Goal: Contribute content: Contribute content

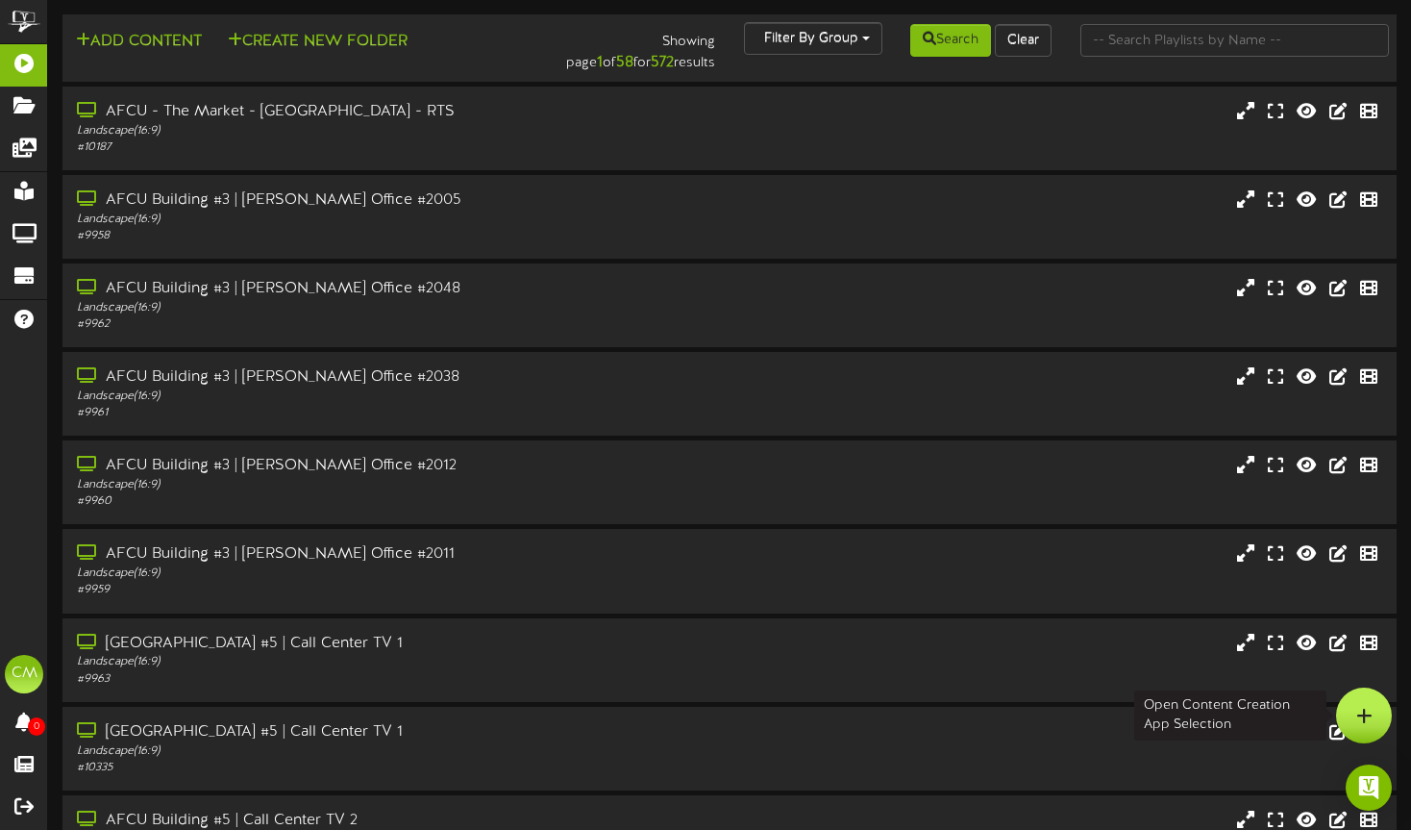
click at [1375, 711] on div at bounding box center [1364, 715] width 56 height 56
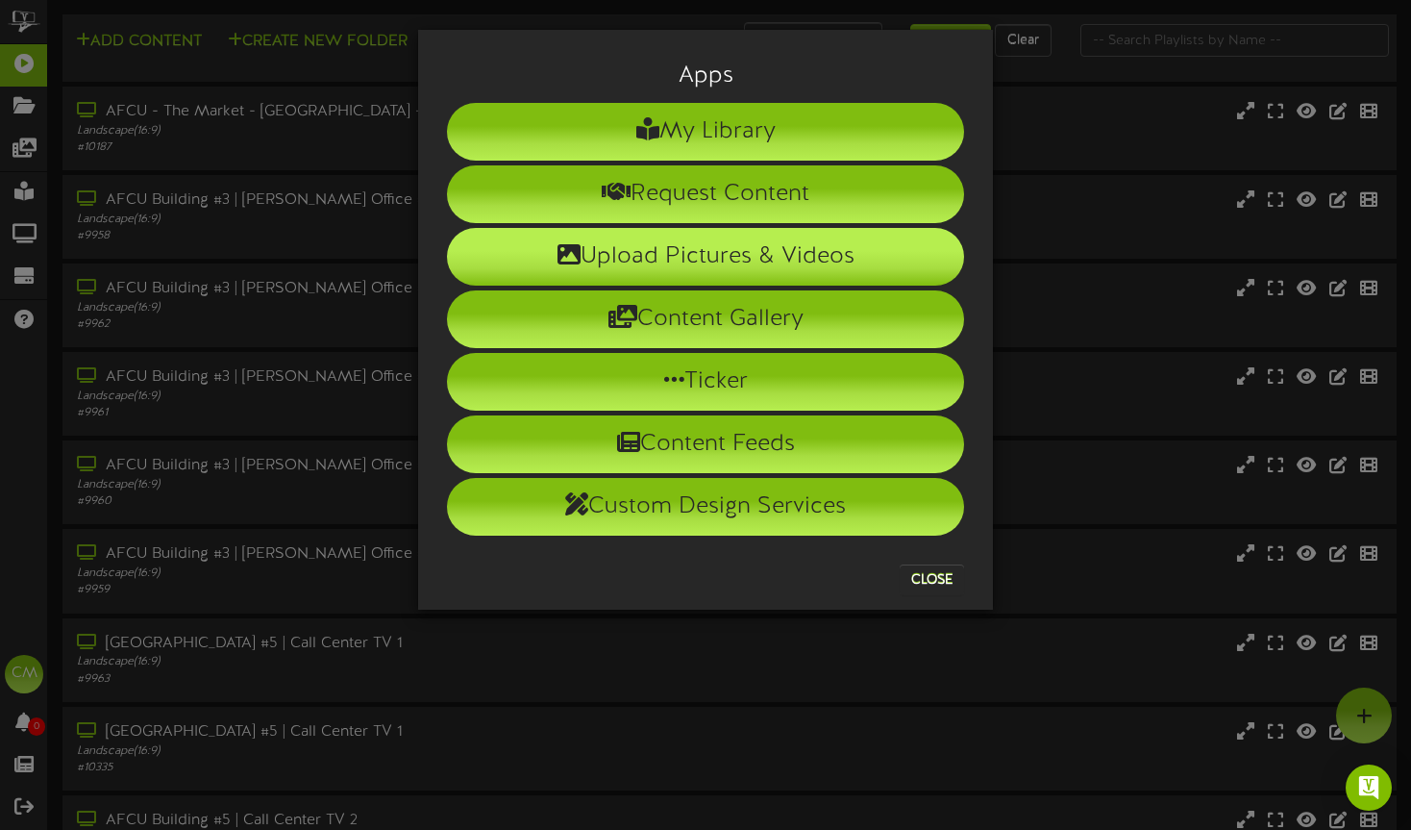
click at [576, 250] on icon at bounding box center [569, 253] width 23 height 23
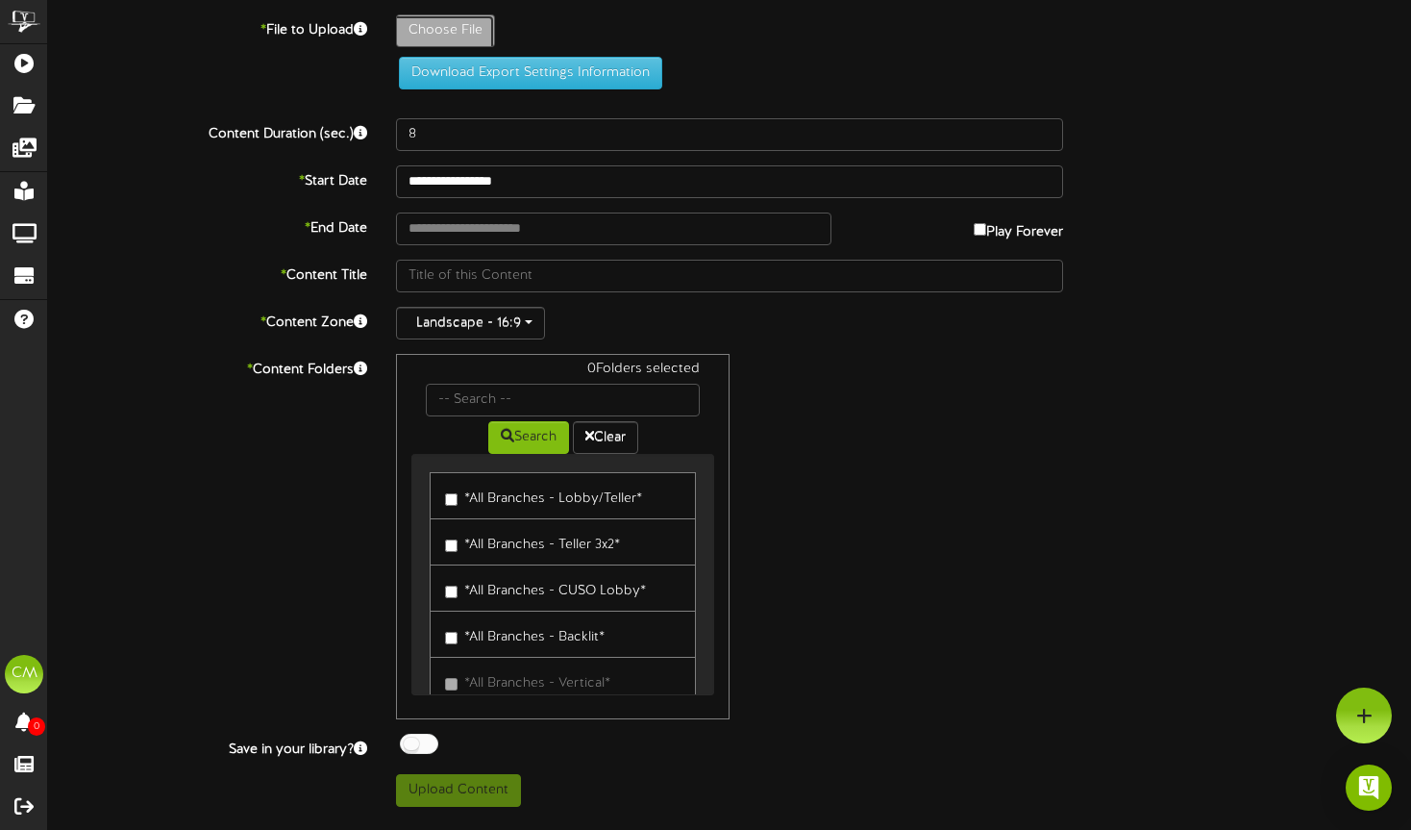
type input "**********"
type input "25-08-MerchantServices-DigitalRevel_3x2"
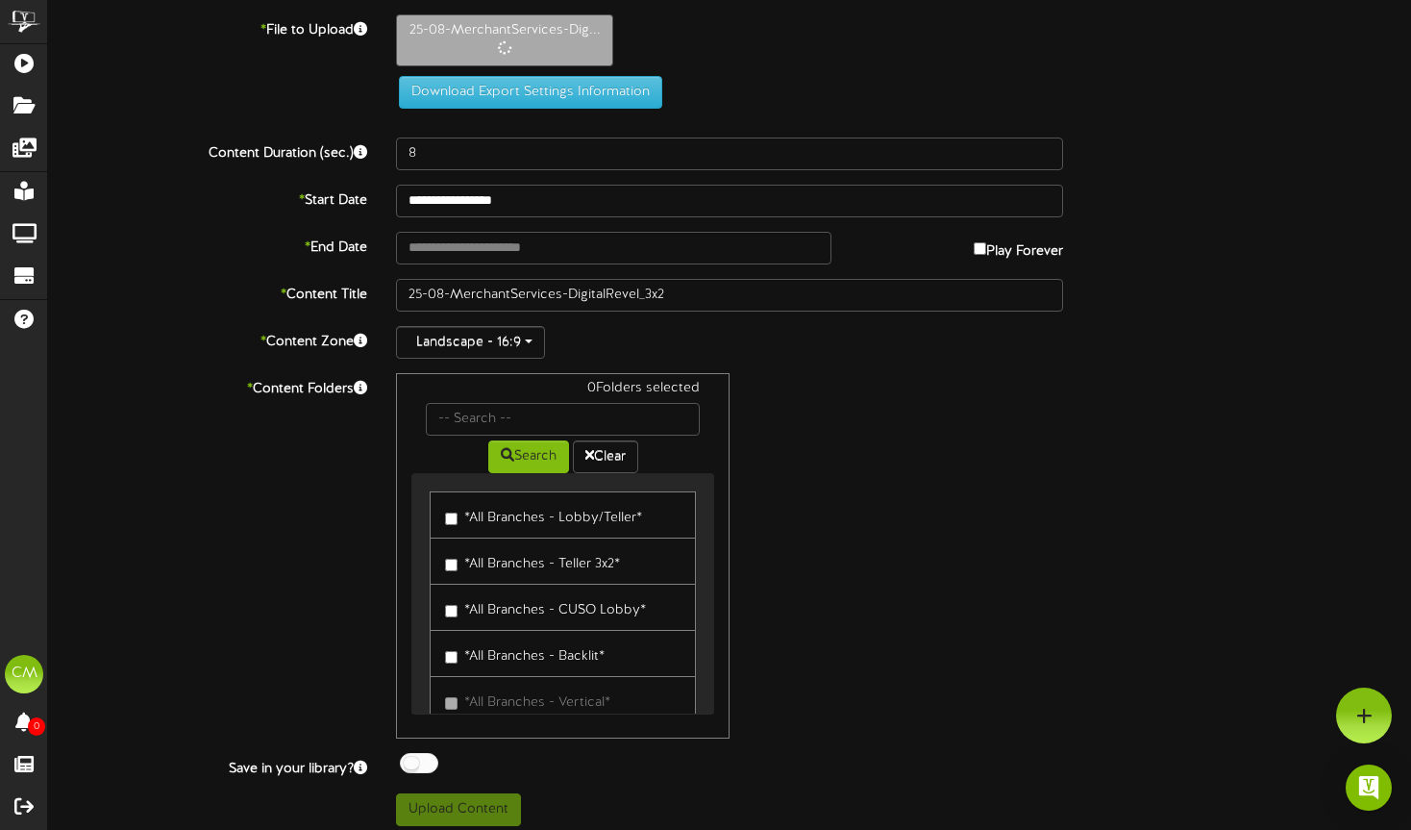
drag, startPoint x: 436, startPoint y: 134, endPoint x: 389, endPoint y: 135, distance: 47.1
click at [389, 135] on div "**********" at bounding box center [729, 419] width 1363 height 811
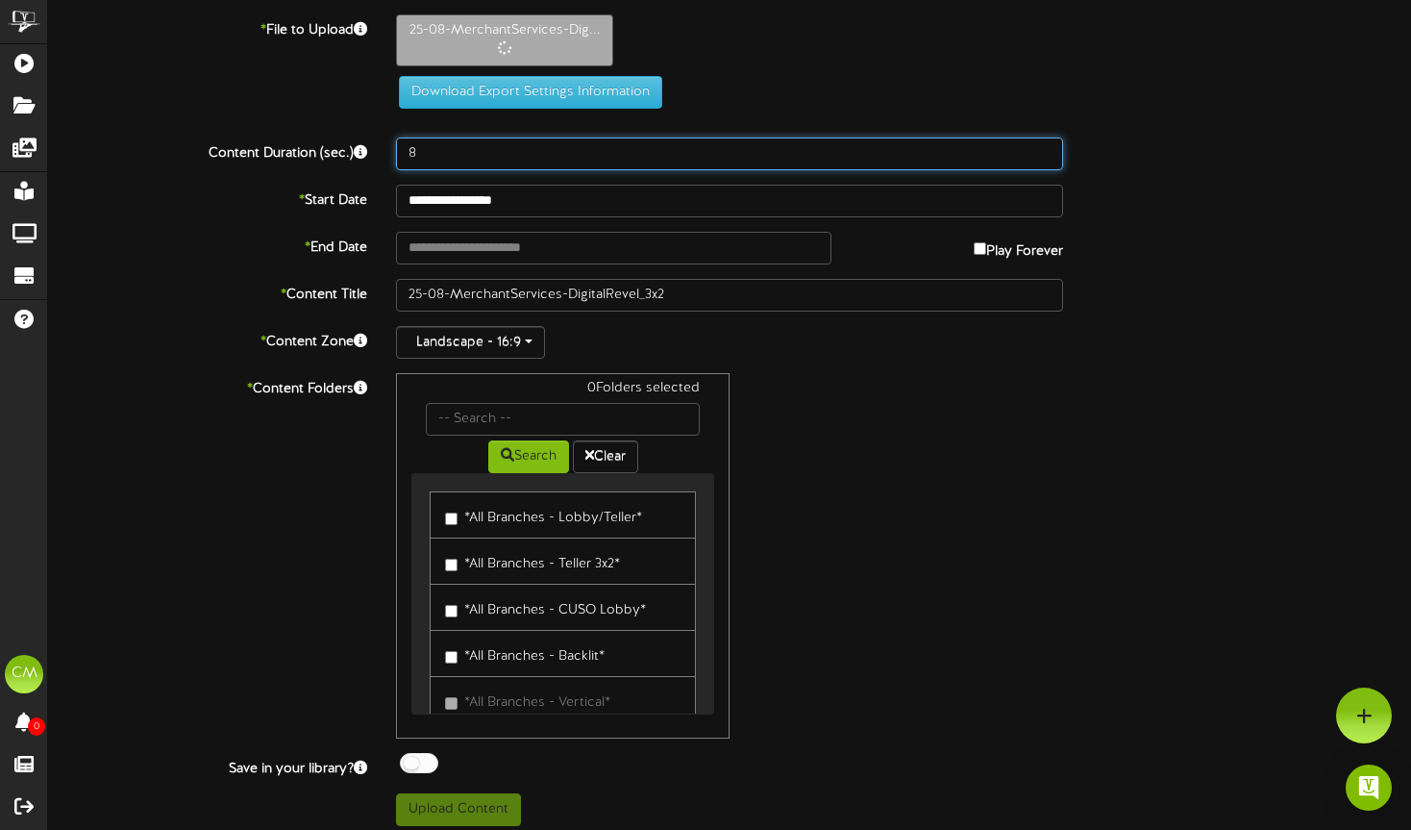
drag, startPoint x: 426, startPoint y: 150, endPoint x: 395, endPoint y: 151, distance: 30.8
click at [395, 151] on div "8" at bounding box center [730, 153] width 696 height 33
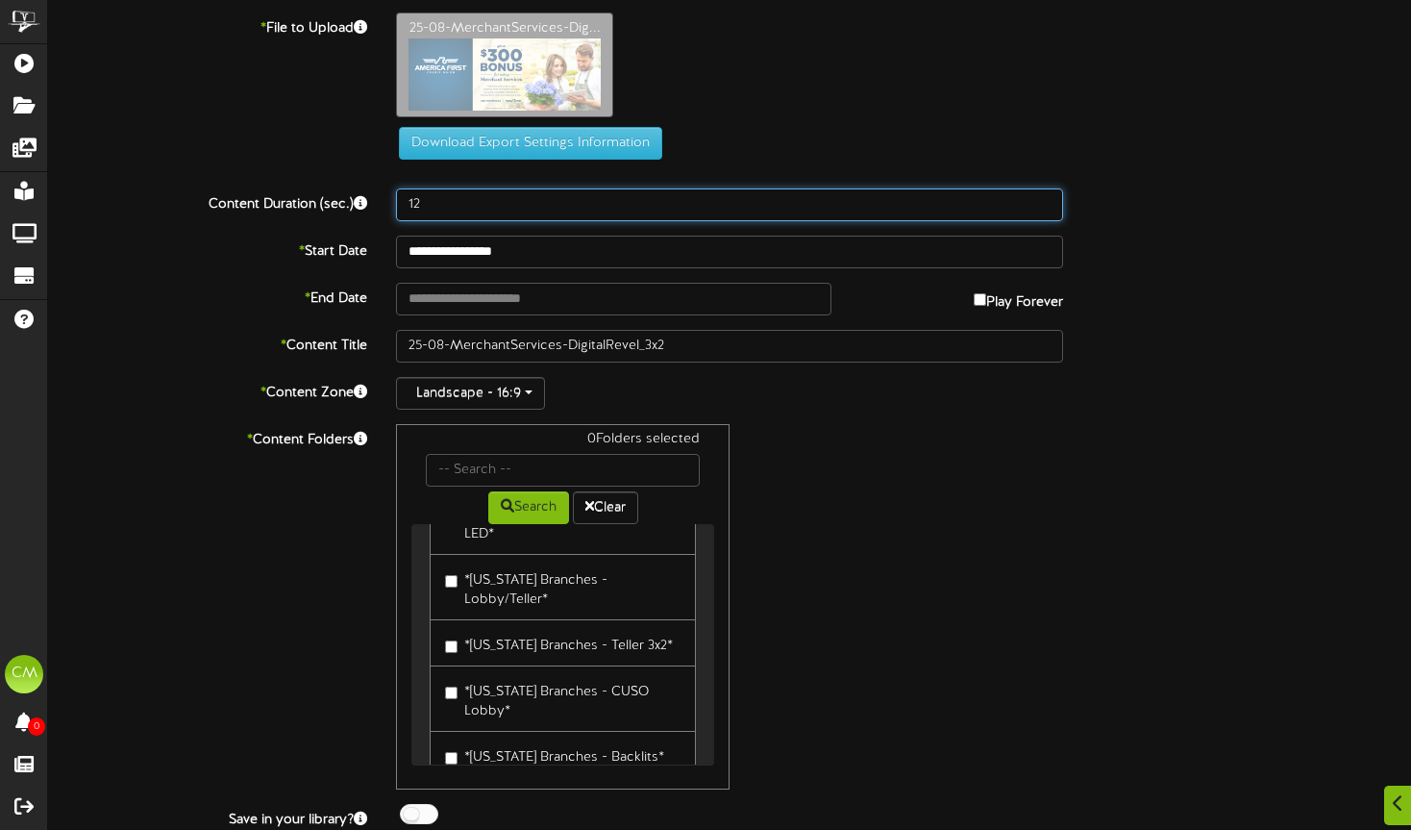
scroll to position [1750, 0]
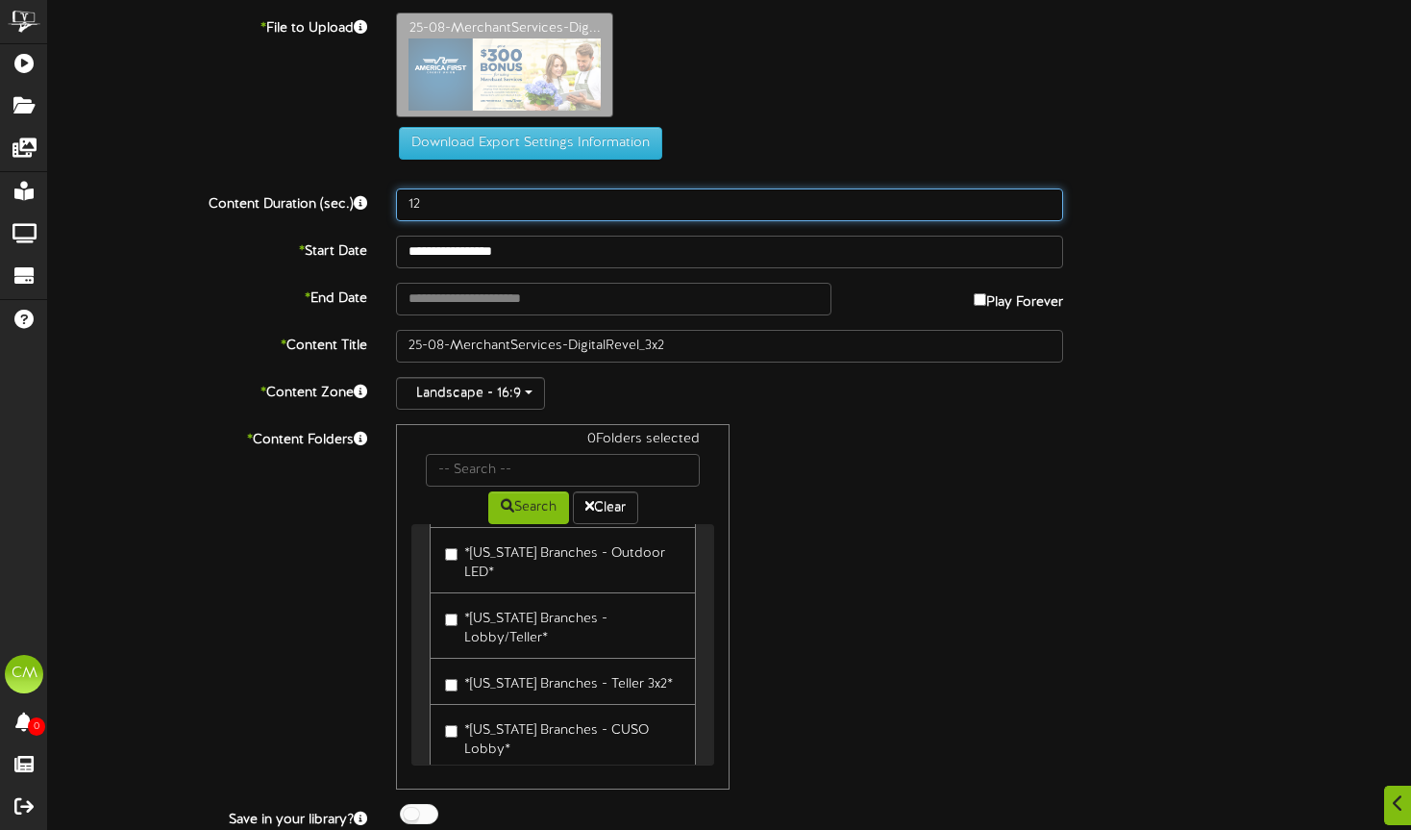
type input "12"
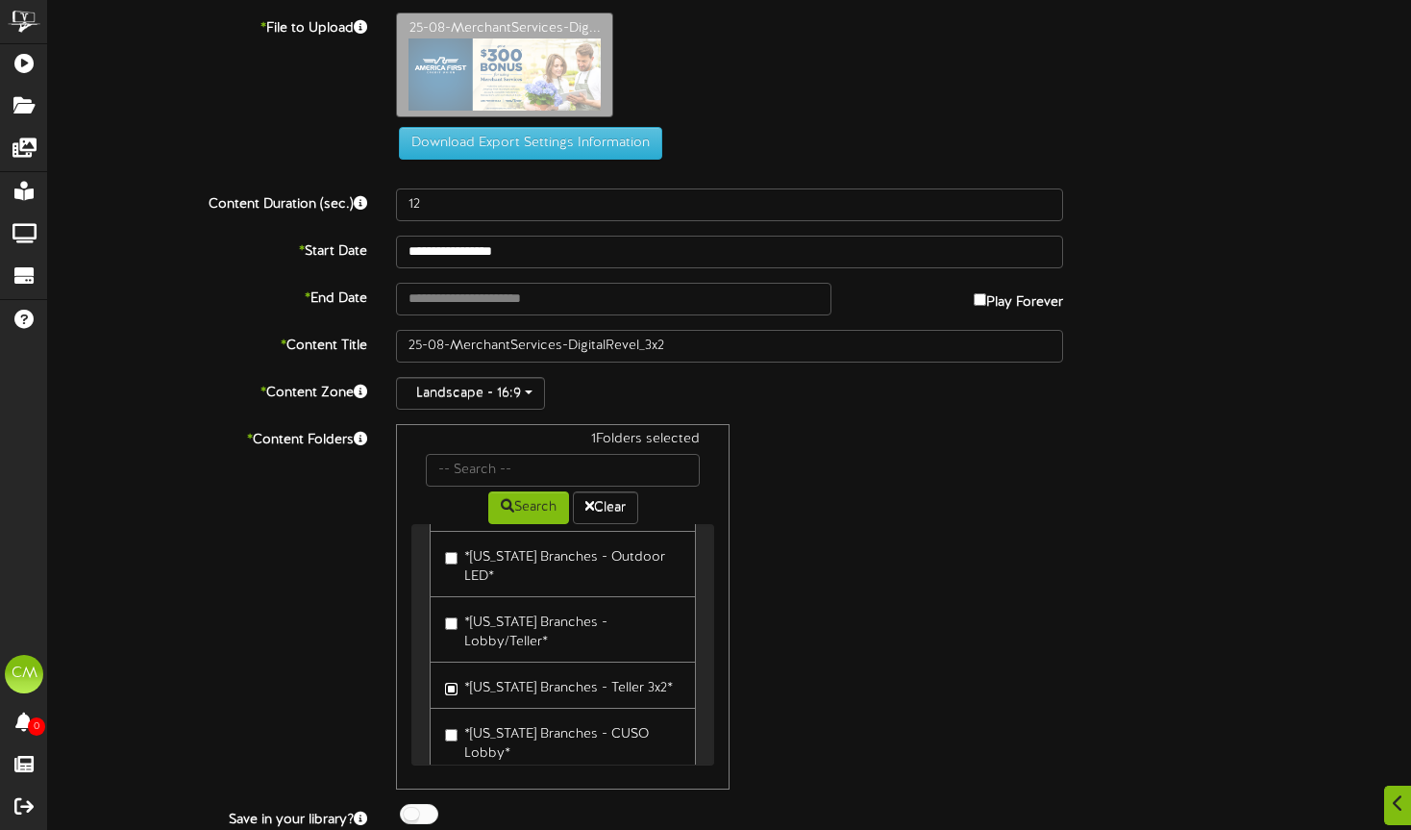
scroll to position [63, 0]
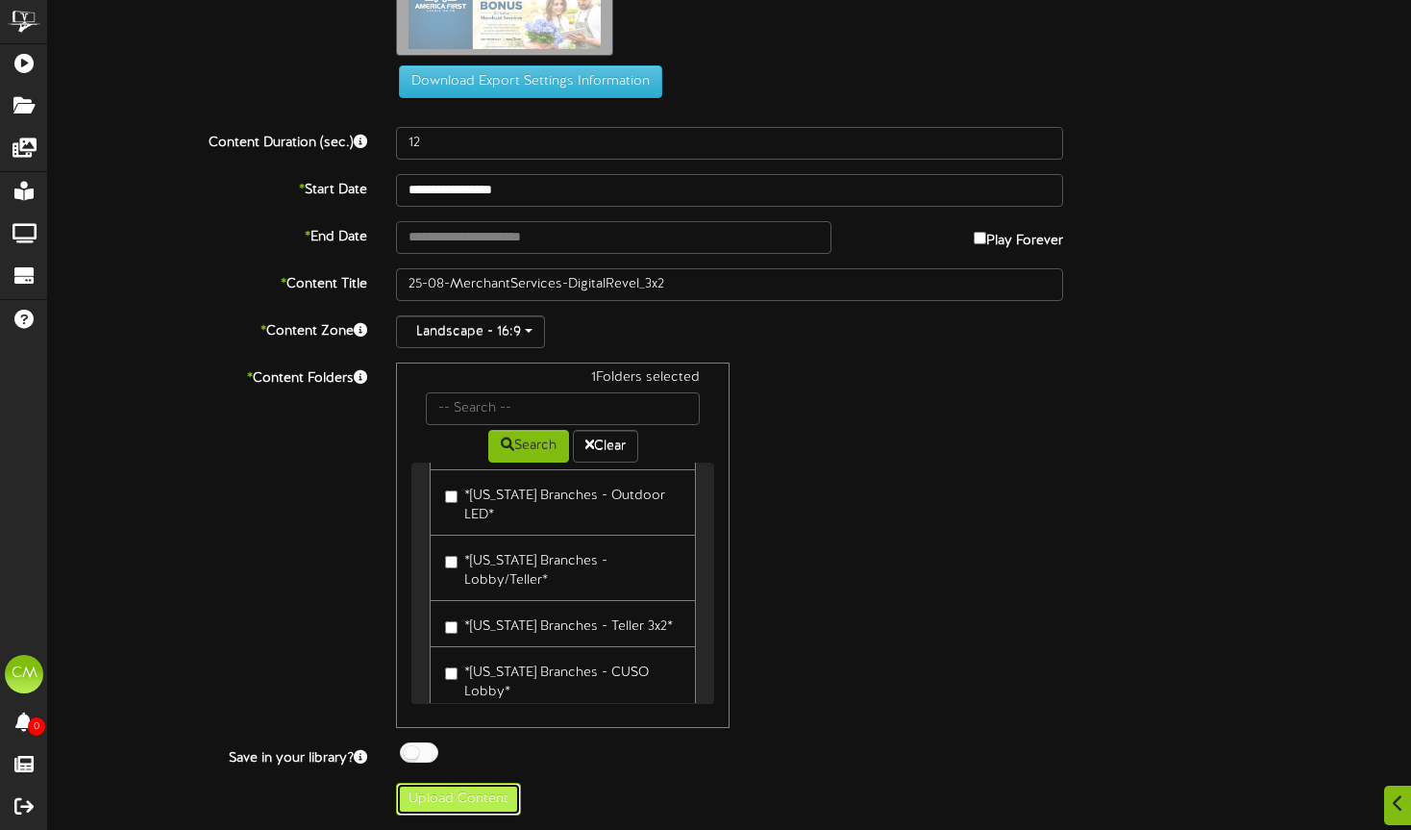
click at [491, 800] on button "Upload Content" at bounding box center [458, 799] width 125 height 33
type input "**********"
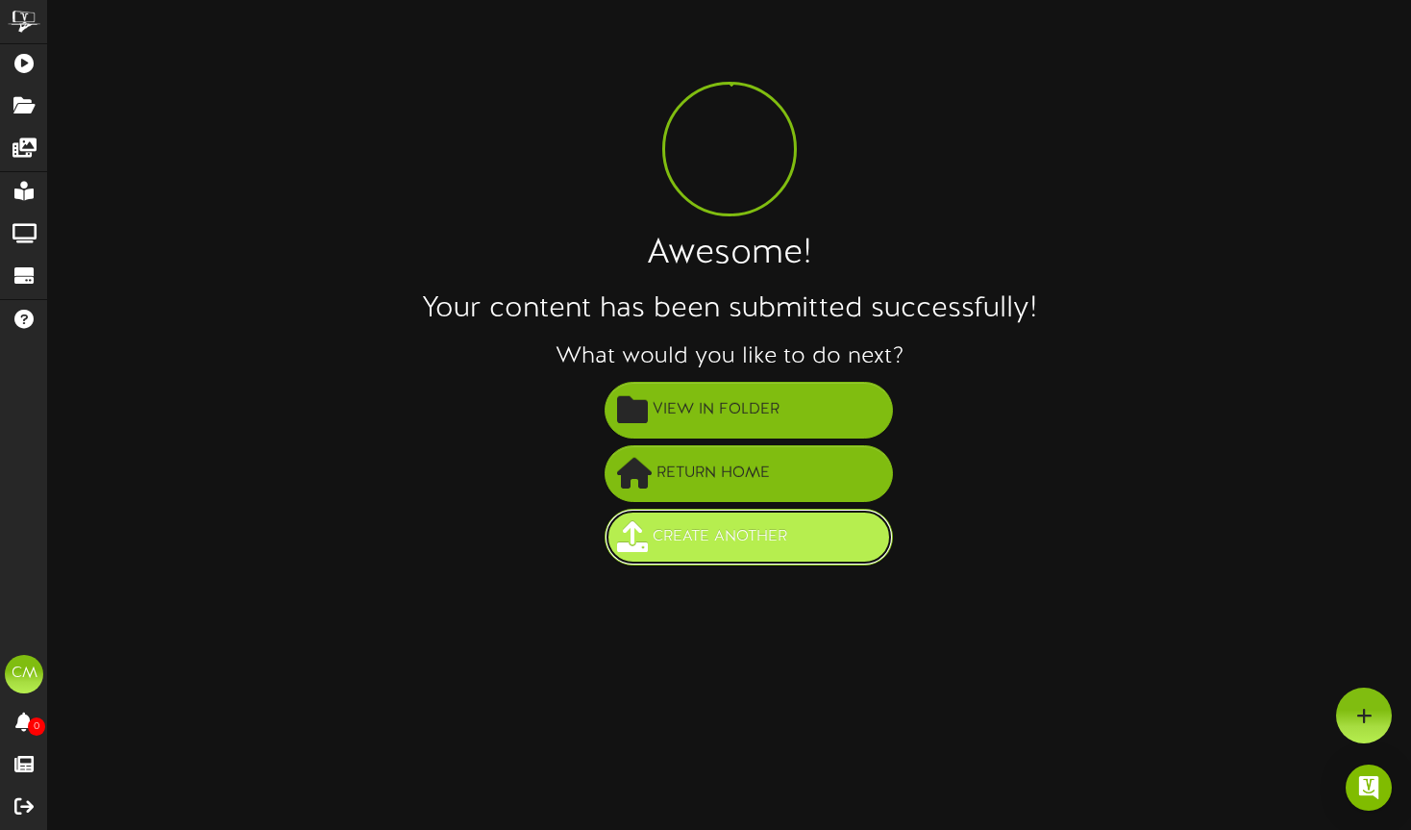
click at [670, 538] on span "Create Another" at bounding box center [720, 537] width 144 height 32
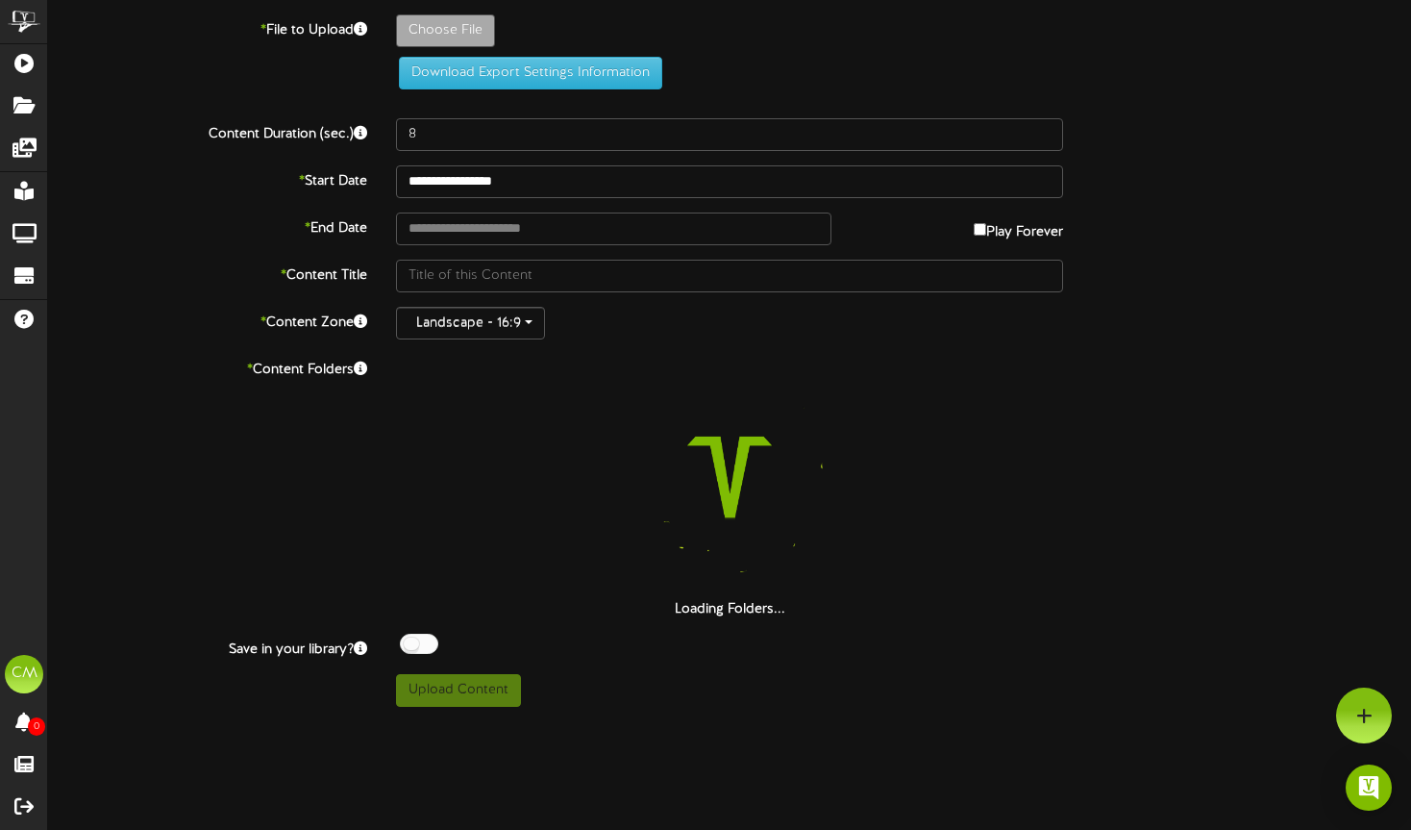
click at [456, 7] on div "**********" at bounding box center [729, 353] width 1363 height 707
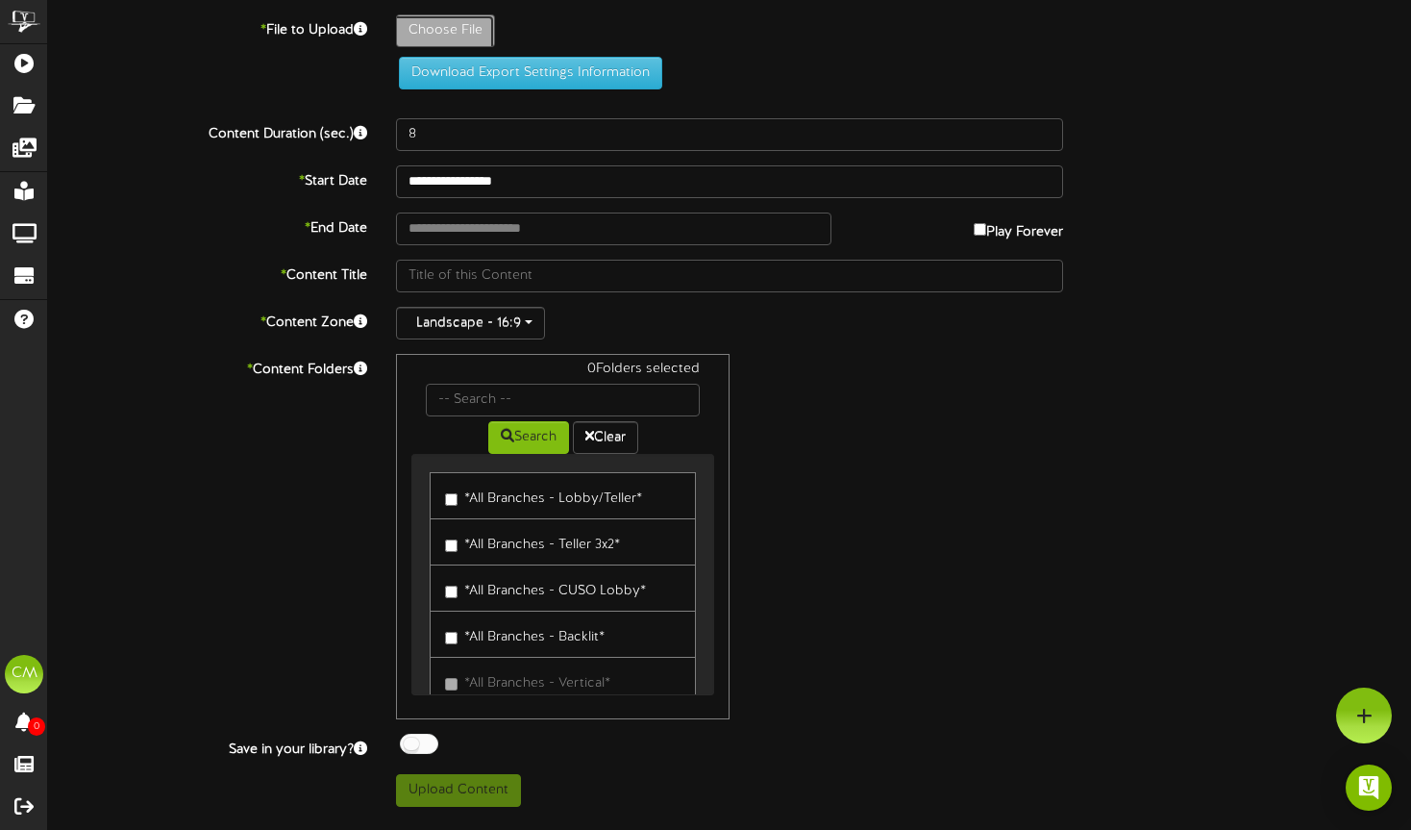
type input "**********"
type input "25-08-MerchantServices-DigitalRevel"
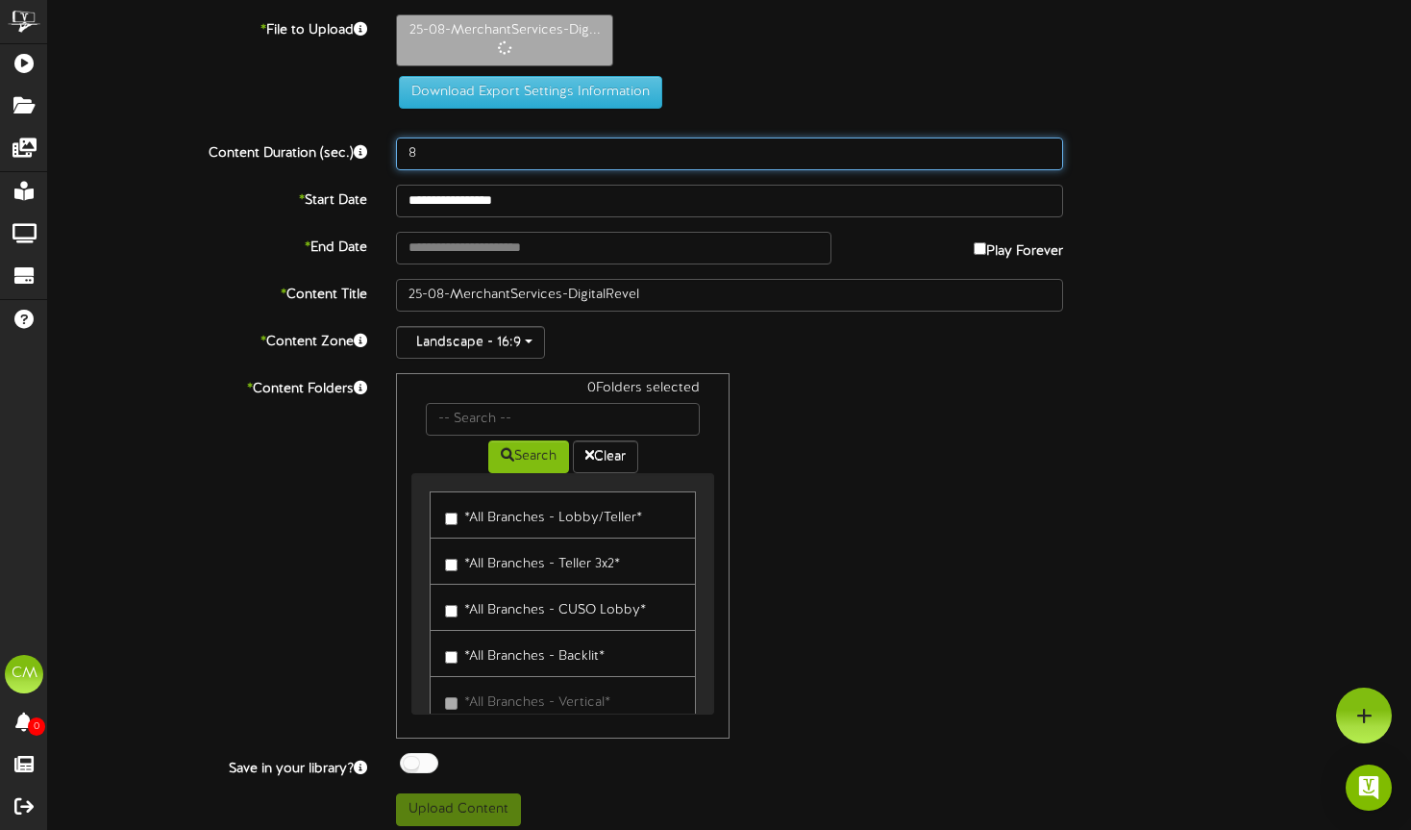
drag, startPoint x: 439, startPoint y: 152, endPoint x: 352, endPoint y: 153, distance: 87.5
click at [352, 153] on div "Content Duration (sec.) 8" at bounding box center [730, 153] width 1392 height 33
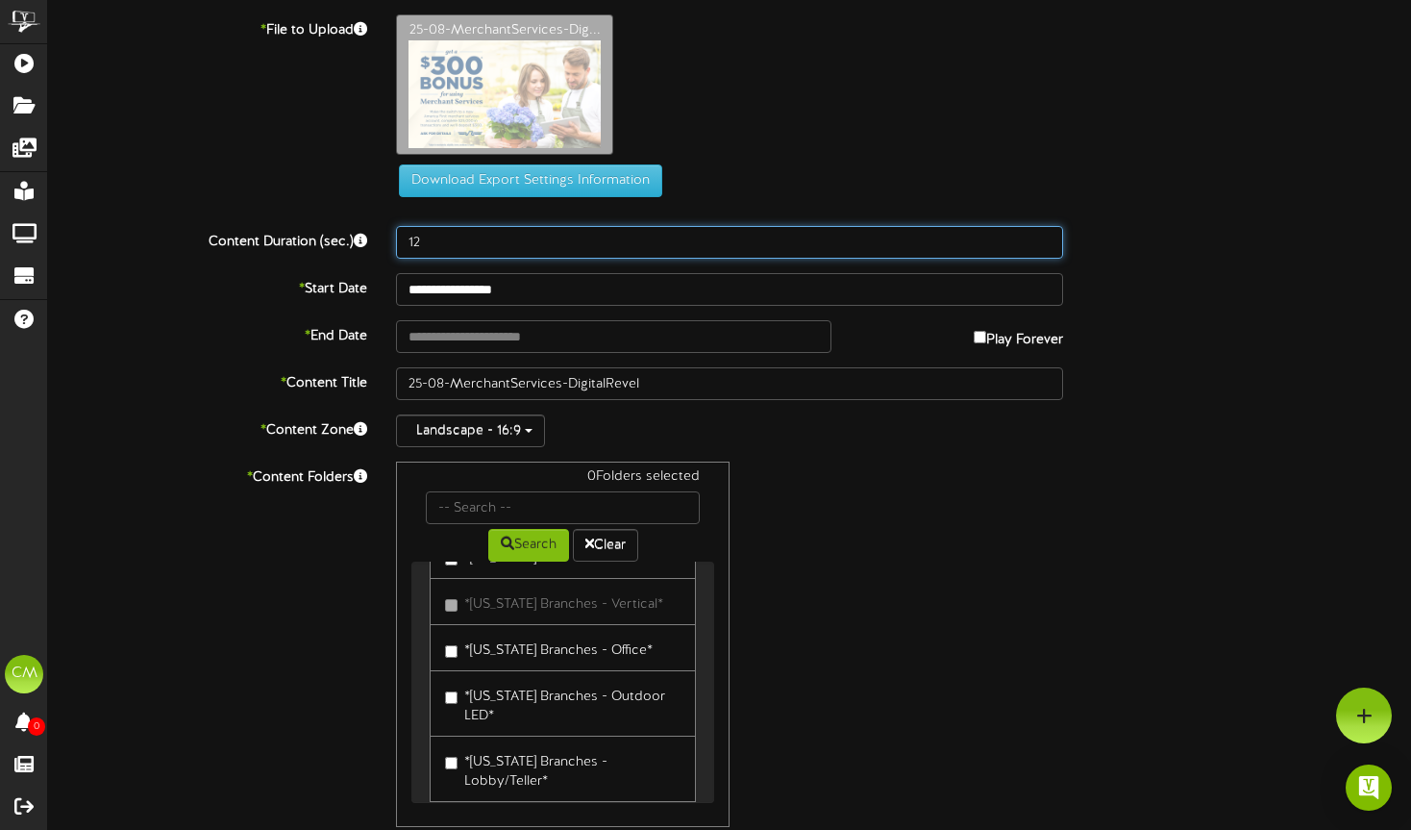
scroll to position [1647, 0]
type input "12"
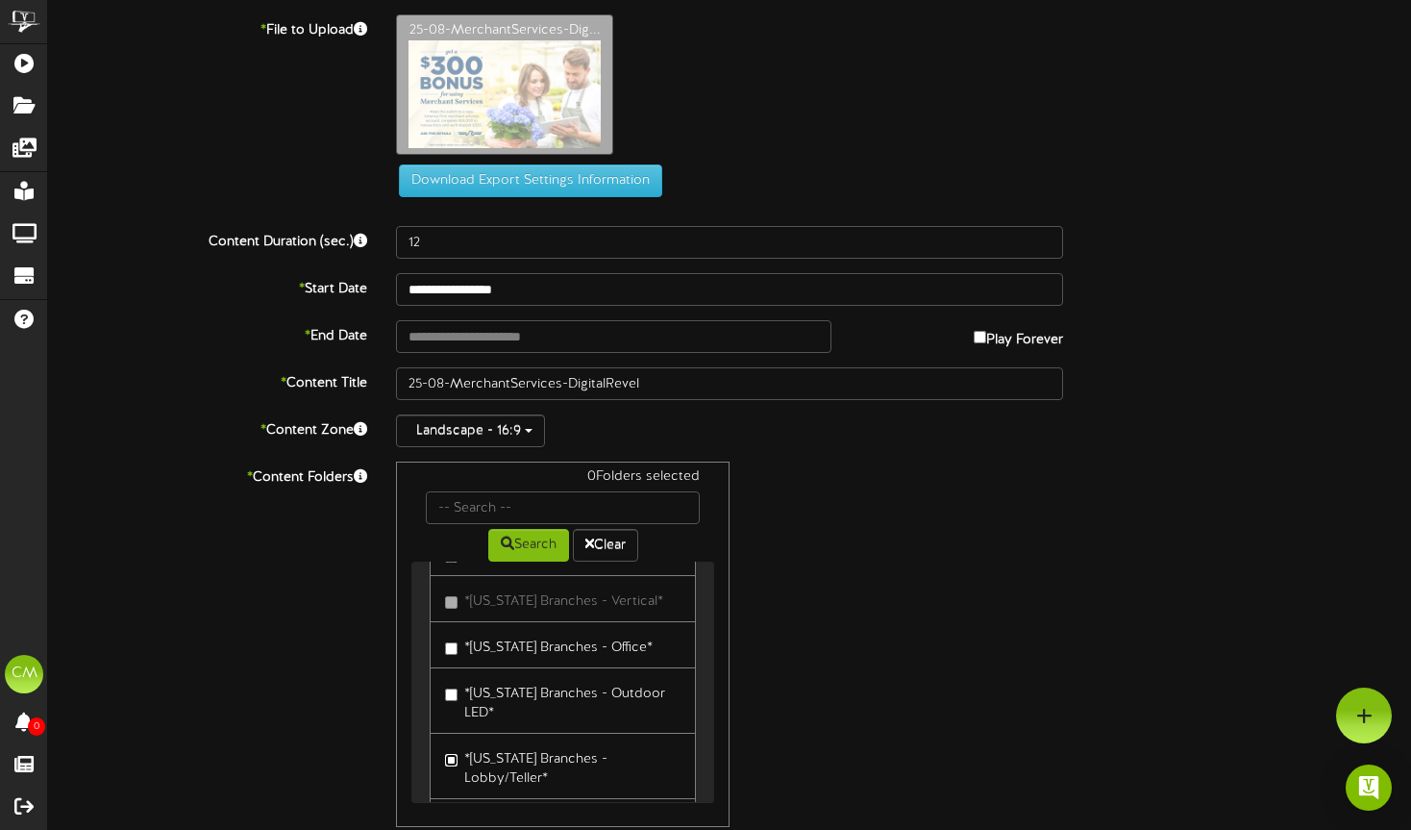
click at [452, 743] on label "*[US_STATE] Branches - Lobby/Teller*" at bounding box center [563, 765] width 236 height 45
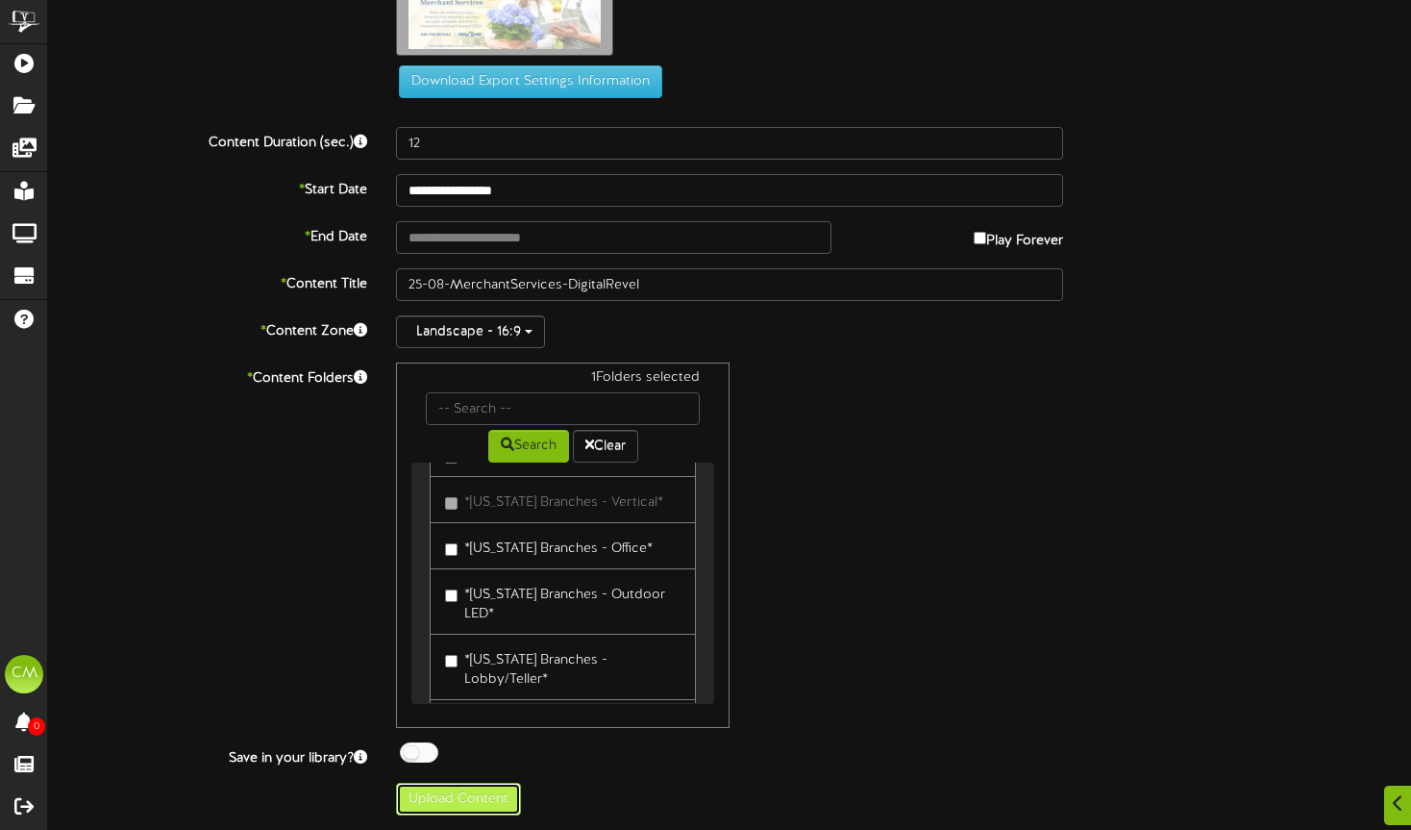
click at [497, 791] on button "Upload Content" at bounding box center [458, 799] width 125 height 33
type input "**********"
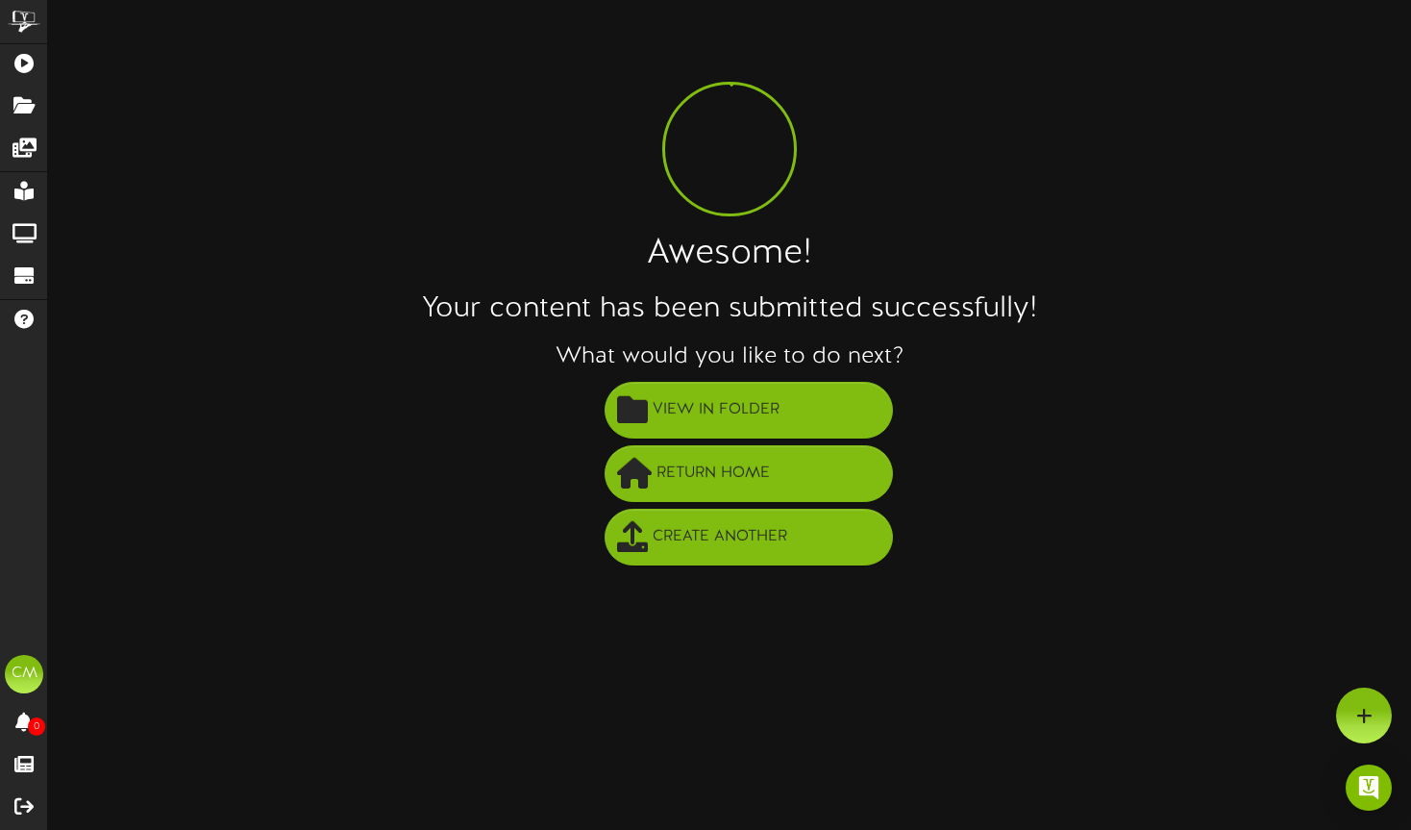
scroll to position [0, 0]
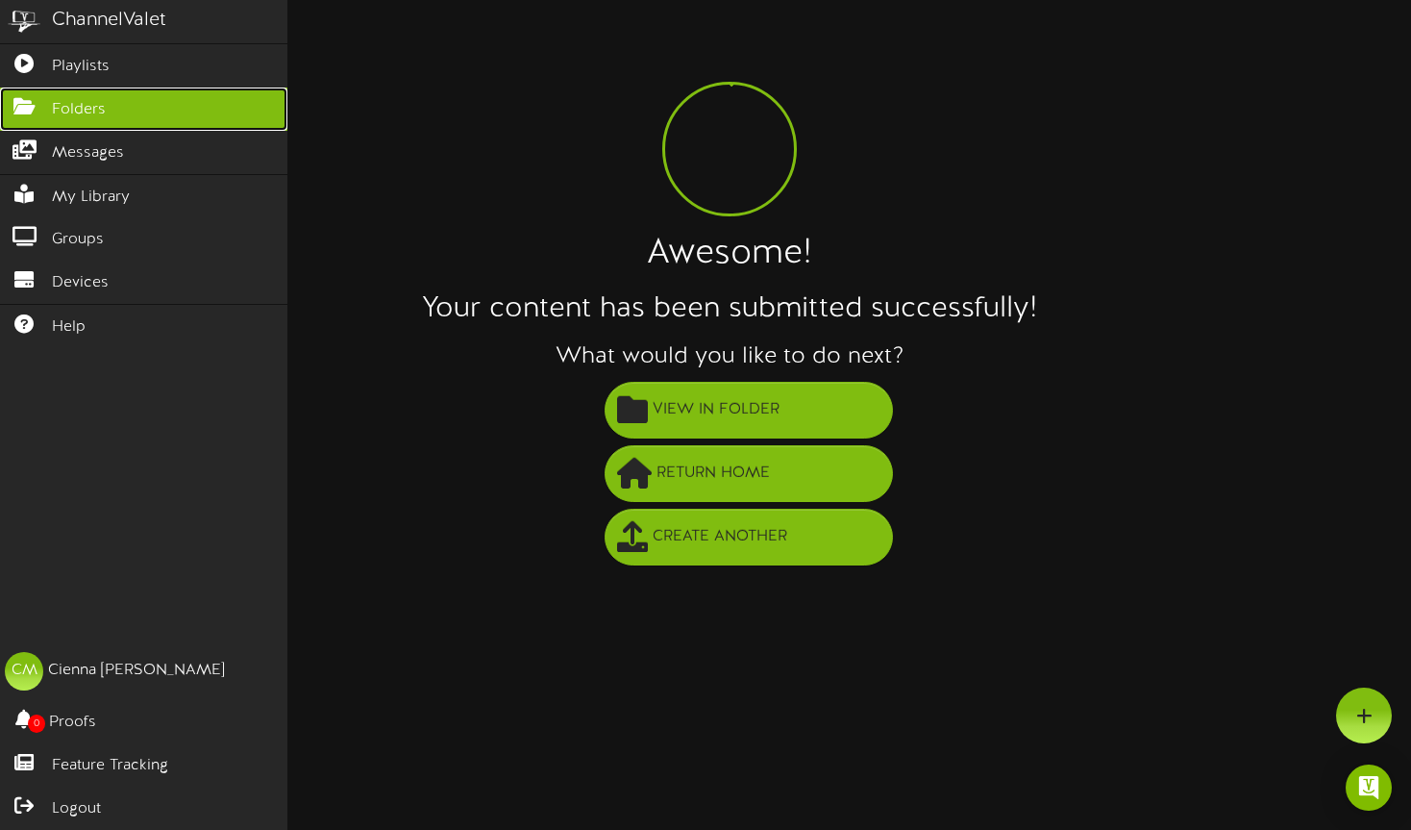
click at [37, 111] on icon at bounding box center [24, 104] width 48 height 14
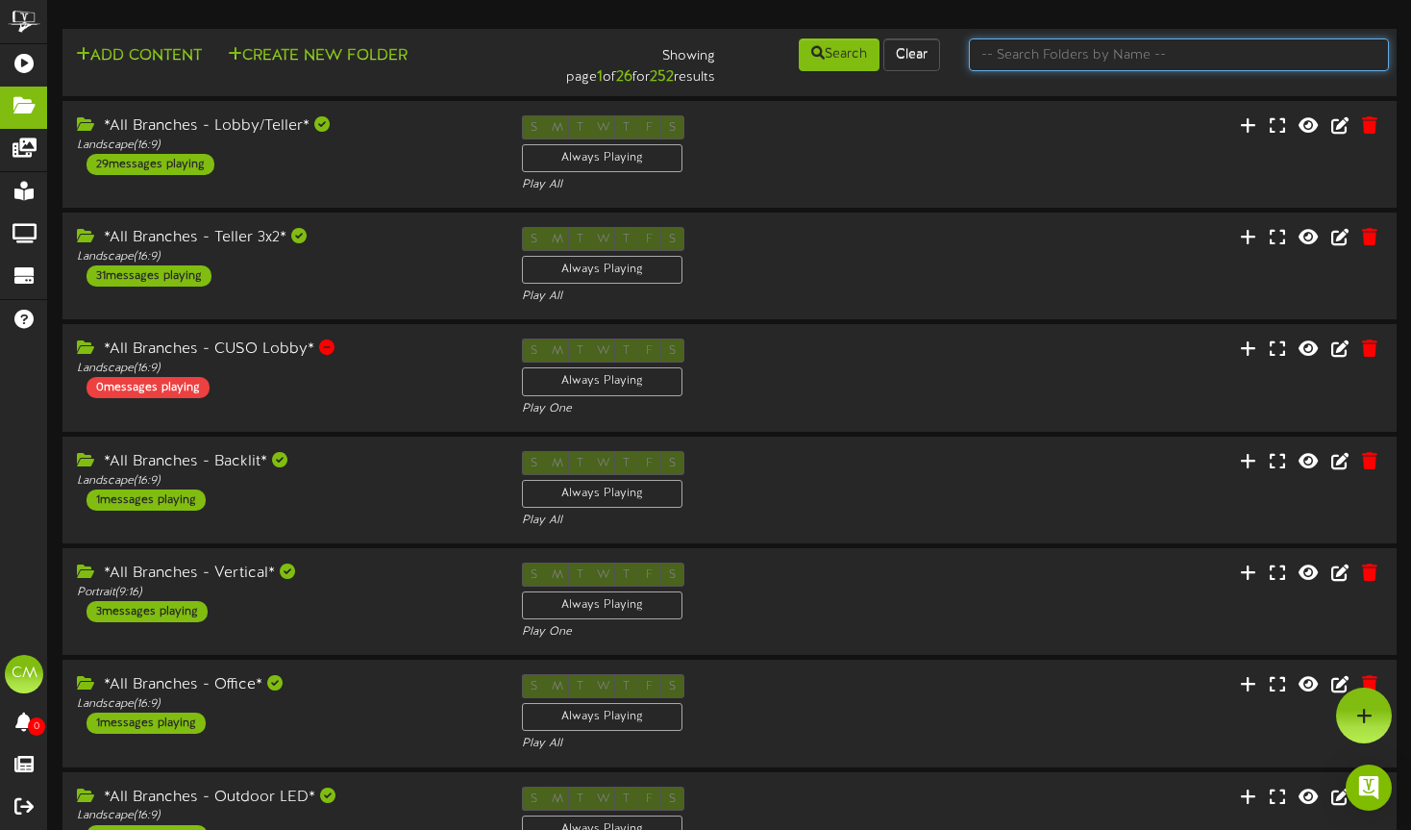
click at [1132, 57] on input "text" at bounding box center [1179, 54] width 420 height 33
type input "[US_STATE]"
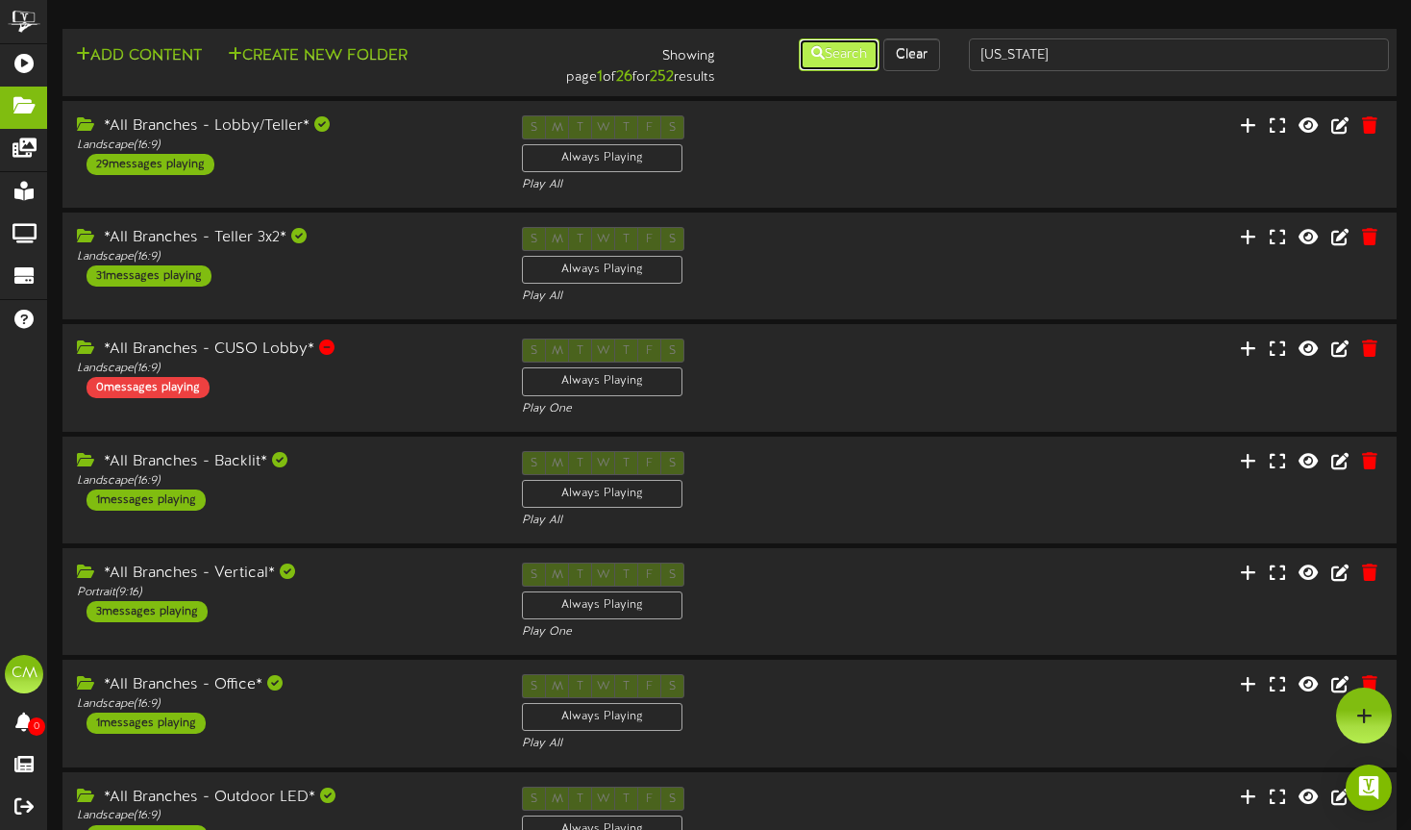
click at [822, 60] on button "Search" at bounding box center [839, 54] width 81 height 33
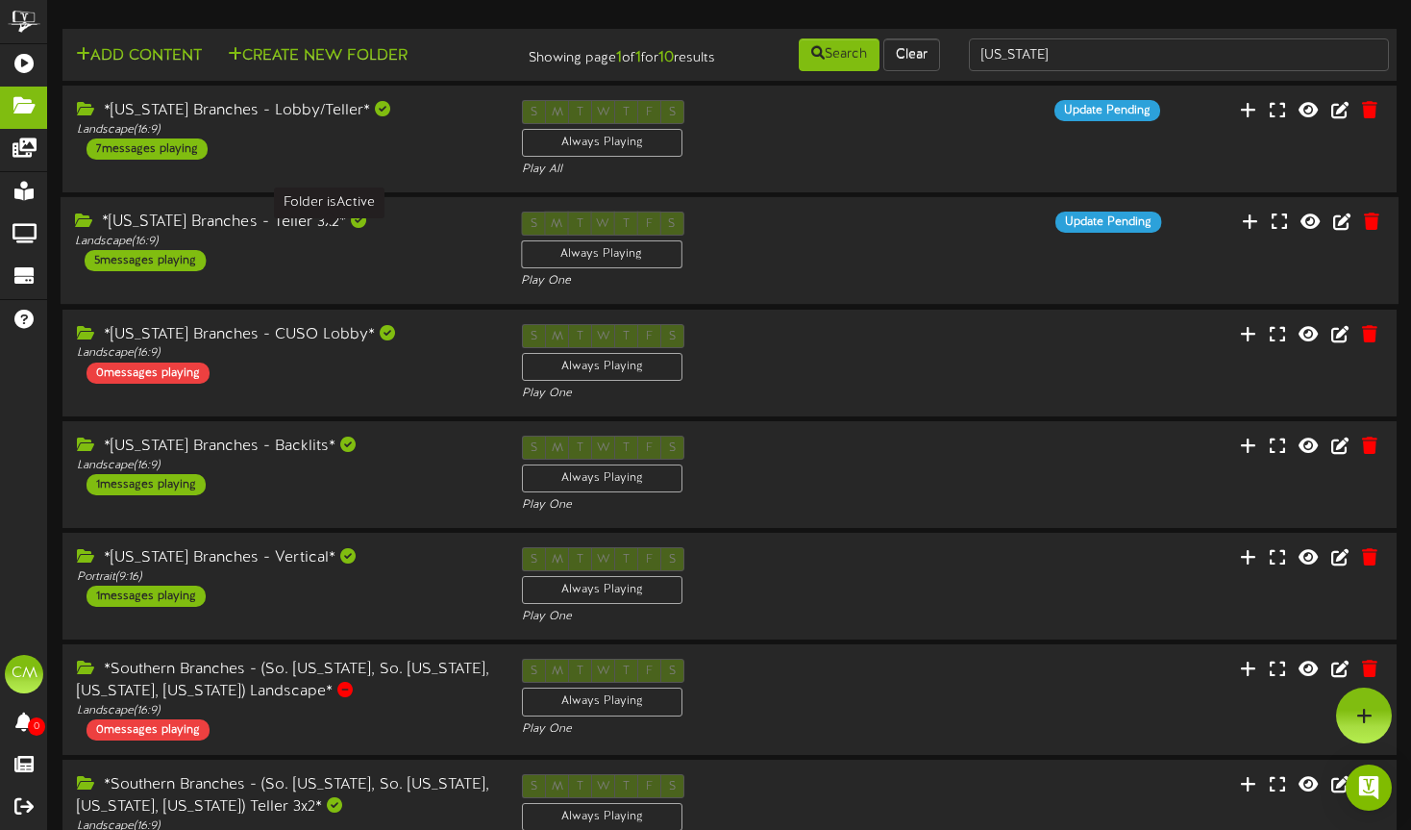
click at [351, 228] on div at bounding box center [358, 219] width 15 height 15
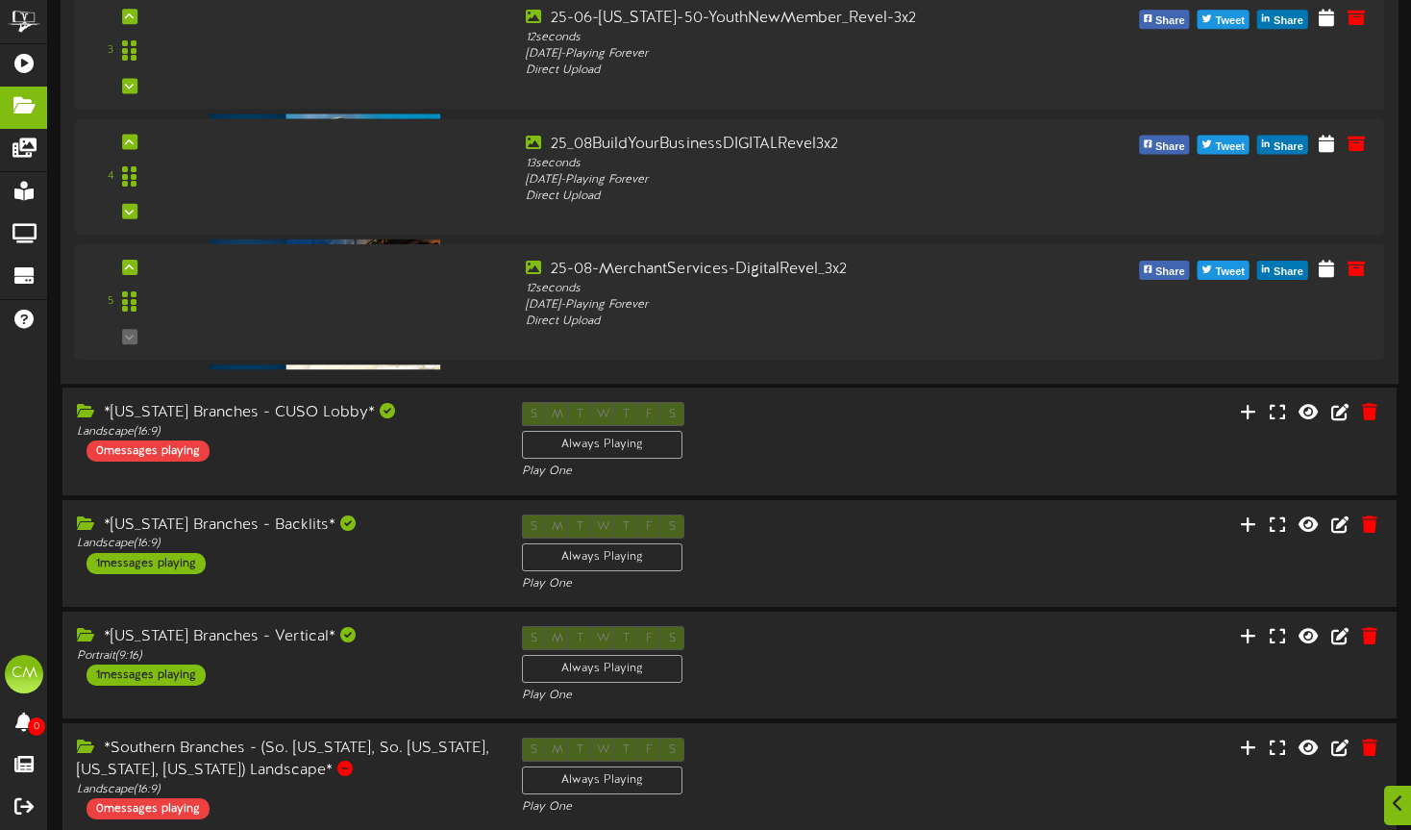
scroll to position [668, 0]
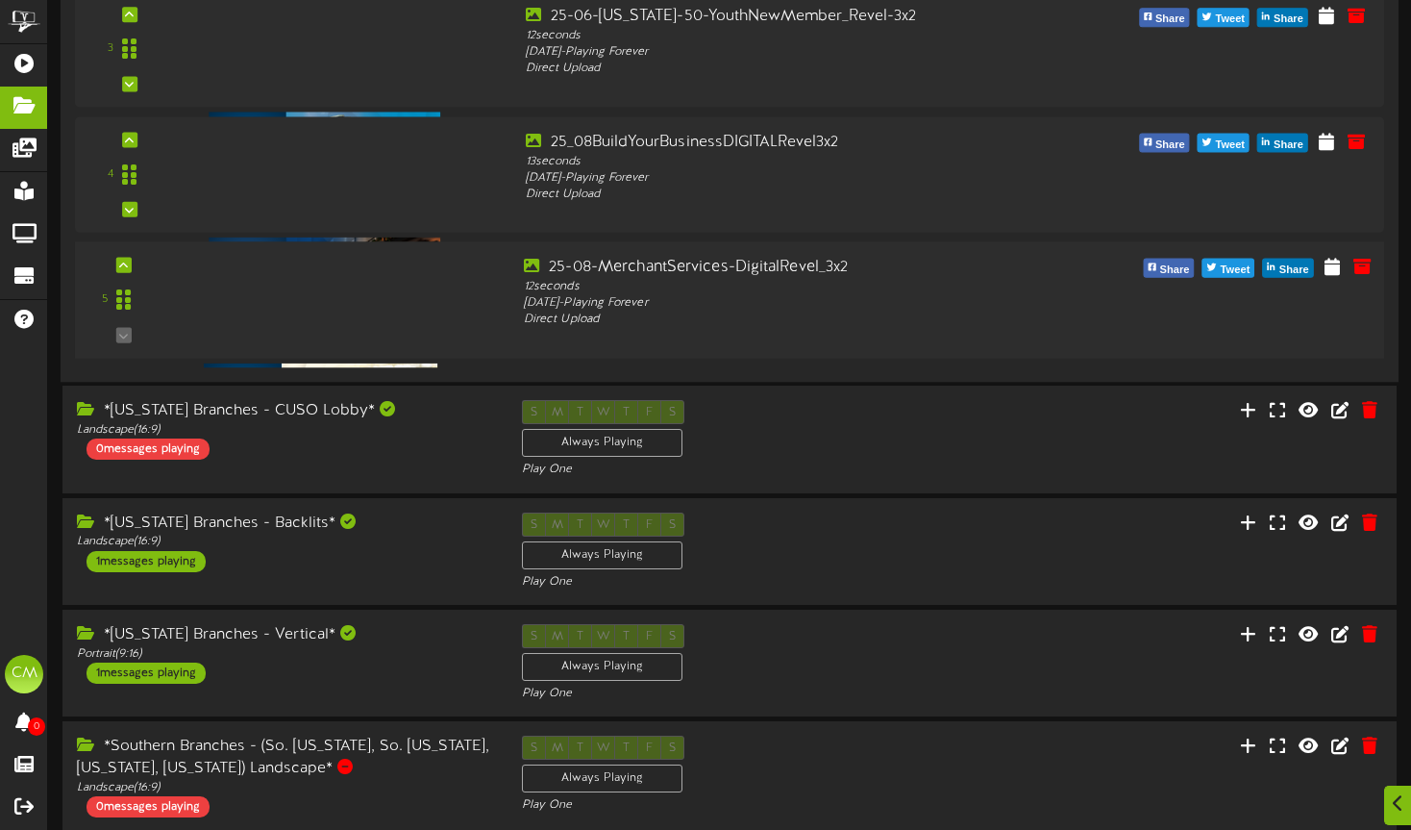
click at [124, 344] on div "5" at bounding box center [123, 300] width 81 height 87
